Goal: Information Seeking & Learning: Learn about a topic

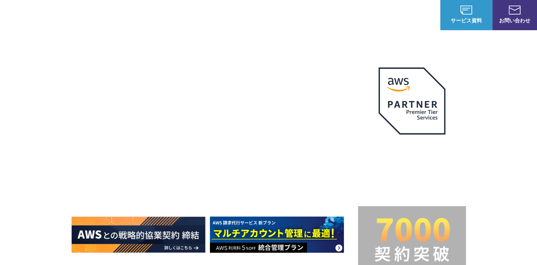
drag, startPoint x: 528, startPoint y: 141, endPoint x: 506, endPoint y: 210, distance: 72.5
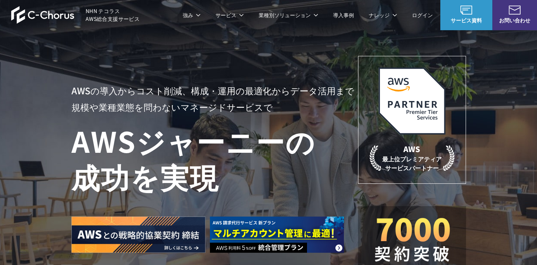
drag, startPoint x: 506, startPoint y: 210, endPoint x: 5, endPoint y: 96, distance: 514.4
click at [5, 96] on div "AWSの導入からコスト削減、 構成・運用の最適化からデータ活用まで 規模や業種業態を問わない マネージドサービスで AWS ジャーニーの 成功を実現 AWS …" at bounding box center [268, 158] width 537 height 316
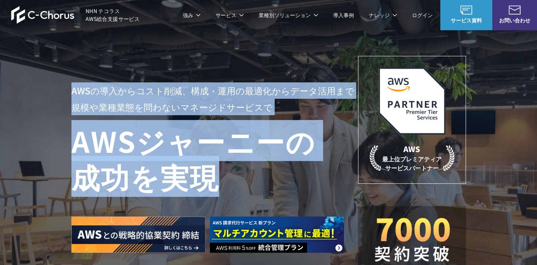
drag, startPoint x: 5, startPoint y: 96, endPoint x: 0, endPoint y: 197, distance: 101.4
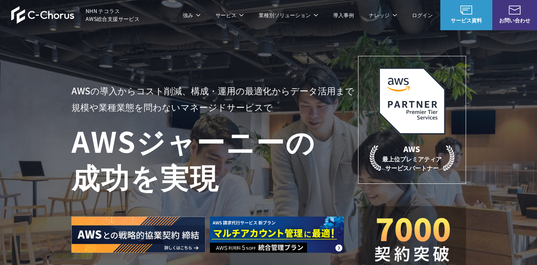
click at [300, 203] on div at bounding box center [211, 223] width 281 height 58
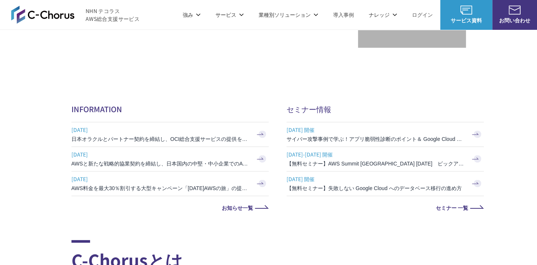
scroll to position [462, 0]
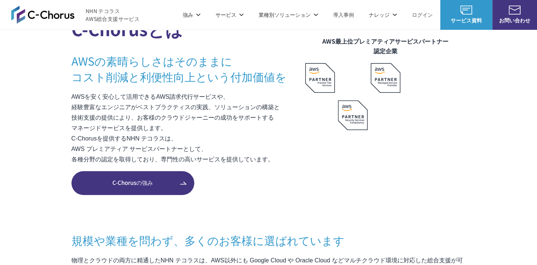
drag, startPoint x: 396, startPoint y: 203, endPoint x: 389, endPoint y: 204, distance: 6.4
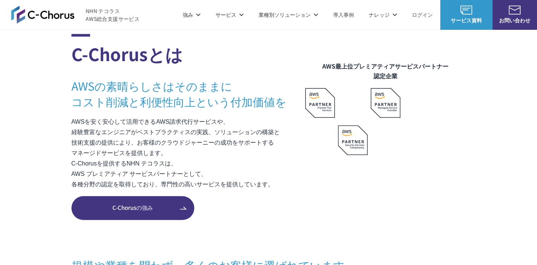
scroll to position [425, 0]
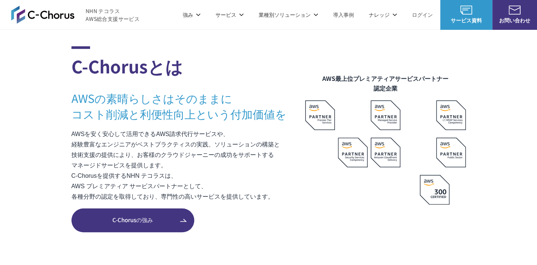
drag, startPoint x: 527, startPoint y: 194, endPoint x: 526, endPoint y: 199, distance: 5.3
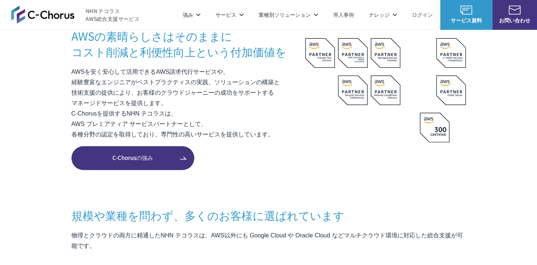
scroll to position [499, 0]
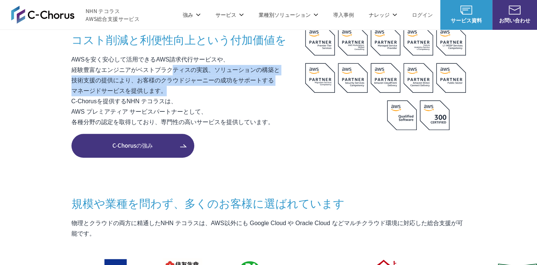
drag, startPoint x: 285, startPoint y: 93, endPoint x: 172, endPoint y: 70, distance: 114.7
click at [172, 70] on p "AWSを安く安心して活用できるAWS請求代行サービスや、 経験豊富なエンジニアがベストプラクティスの実践、ソリューションの構築と 技術支援の提供により、お客様…" at bounding box center [188, 90] width 234 height 73
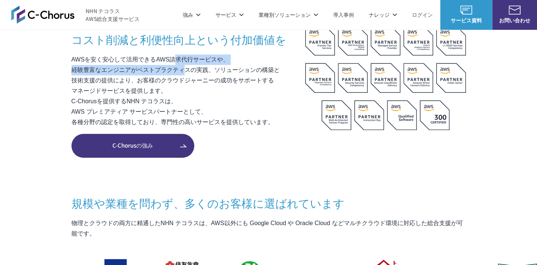
click at [182, 64] on p "AWSを安く安心して活用できるAWS請求代行サービスや、 経験豊富なエンジニアがベストプラクティスの実践、ソリューションの構築と 技術支援の提供により、お客様…" at bounding box center [188, 90] width 234 height 73
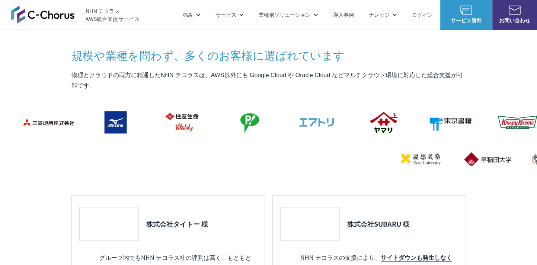
scroll to position [648, 0]
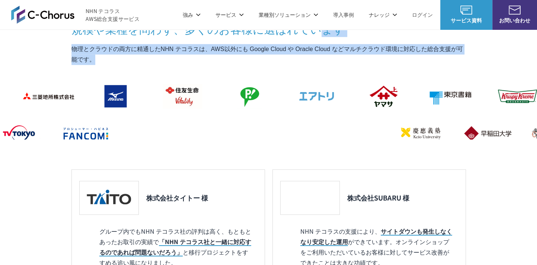
drag, startPoint x: 311, startPoint y: 60, endPoint x: 326, endPoint y: 54, distance: 16.0
click at [326, 54] on div "規模や業種を問わず、 多くのお客様に選ばれています 物理とクラウドの両方に精通したNHN テコラスは、AWS以外にも Google Cloud や Oracl…" at bounding box center [268, 180] width 395 height 318
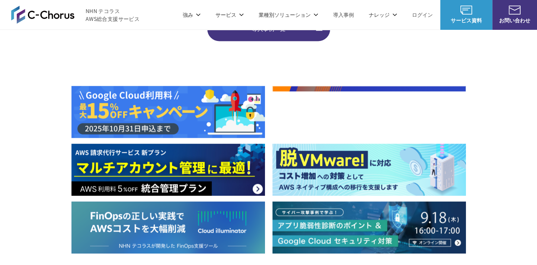
scroll to position [983, 0]
